Goal: Use online tool/utility

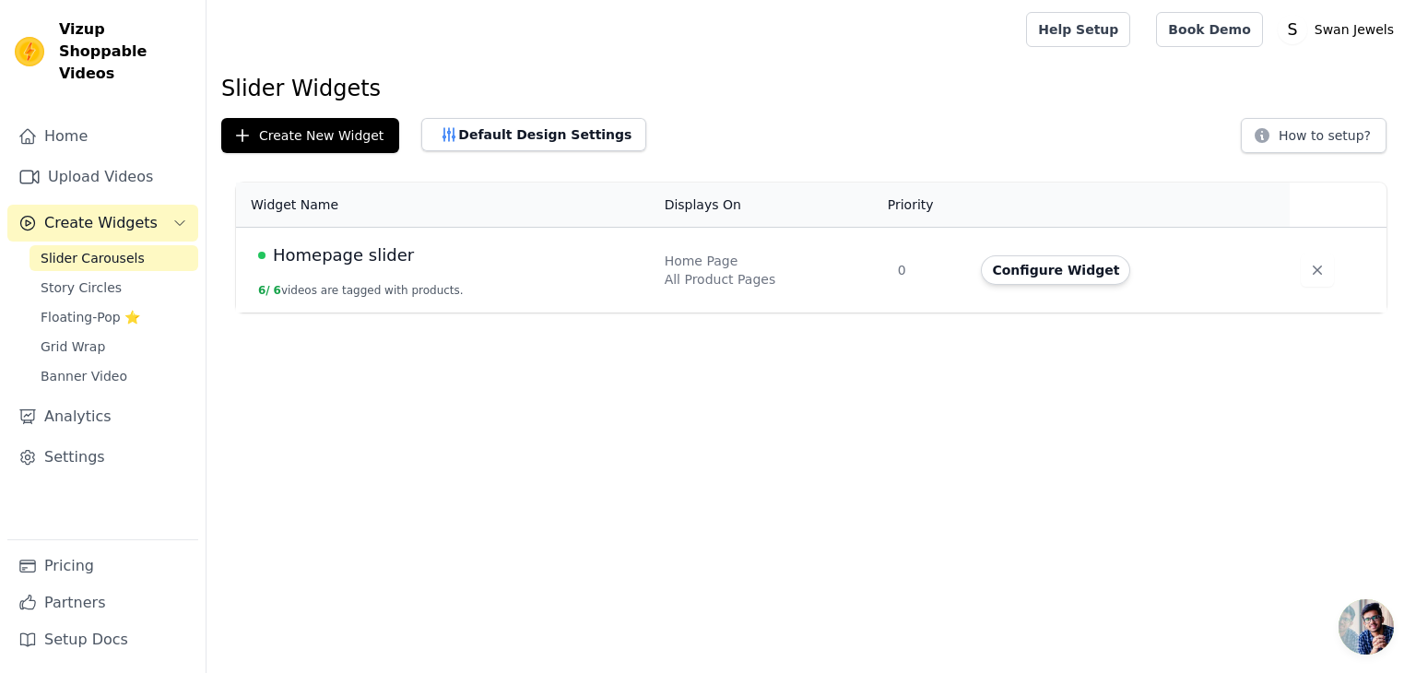
click at [467, 38] on div at bounding box center [612, 29] width 783 height 59
click at [512, 41] on div at bounding box center [612, 29] width 783 height 59
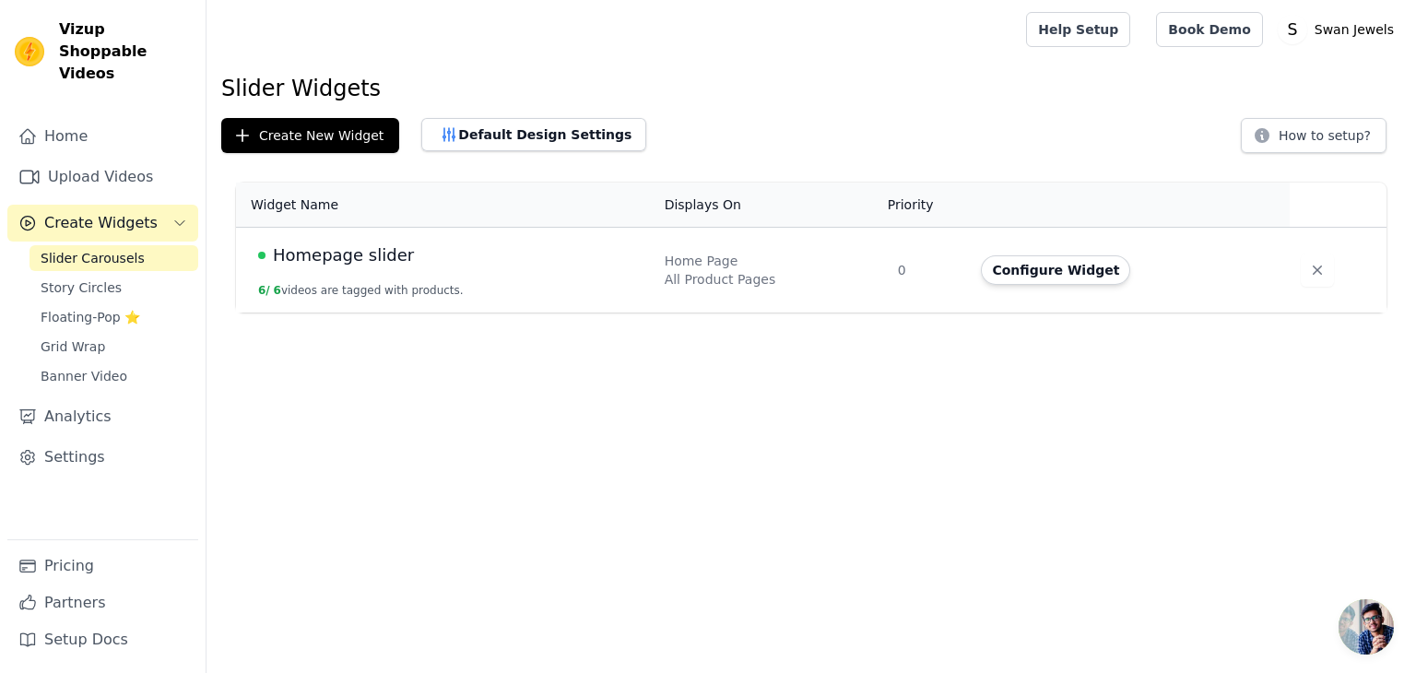
click at [563, 50] on div at bounding box center [612, 29] width 783 height 59
click at [479, 23] on div at bounding box center [612, 29] width 783 height 59
click at [463, 35] on div at bounding box center [612, 29] width 783 height 59
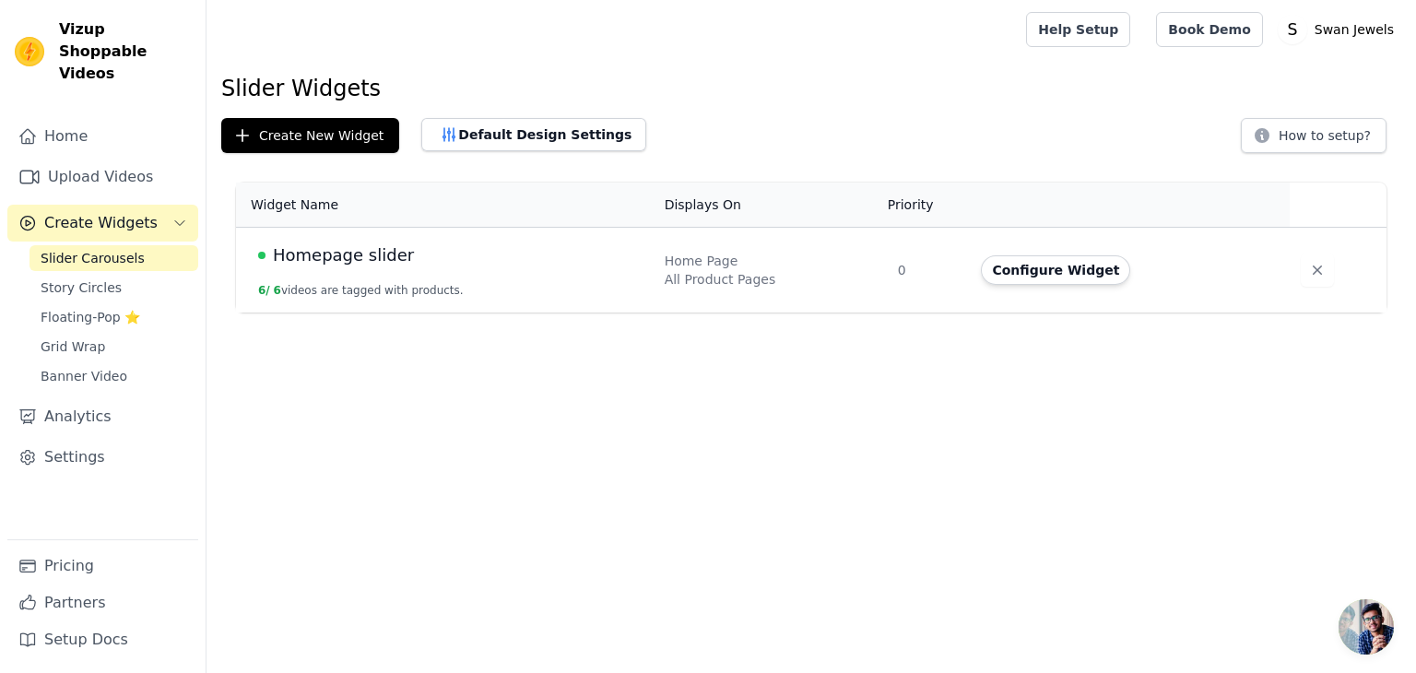
click at [433, 27] on div at bounding box center [612, 29] width 783 height 59
